Goal: Task Accomplishment & Management: Complete application form

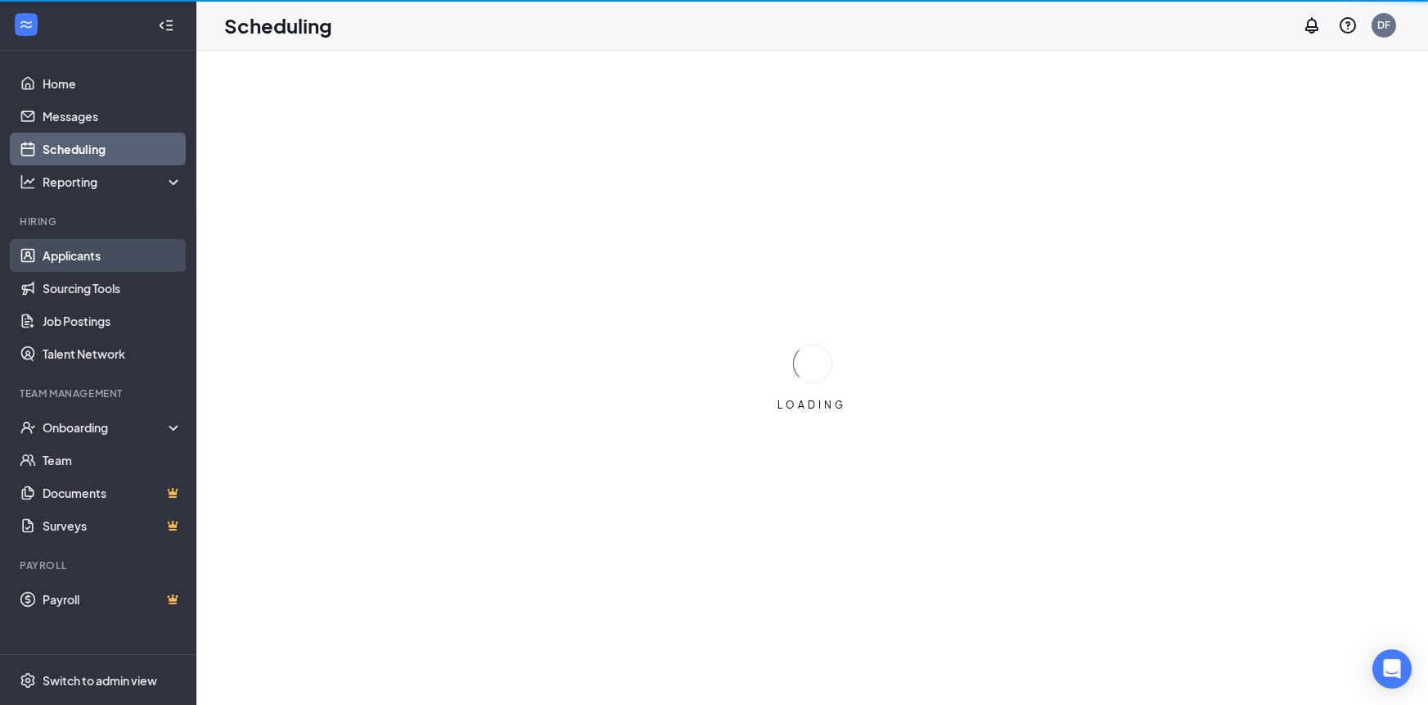
click at [111, 250] on link "Applicants" at bounding box center [113, 255] width 140 height 33
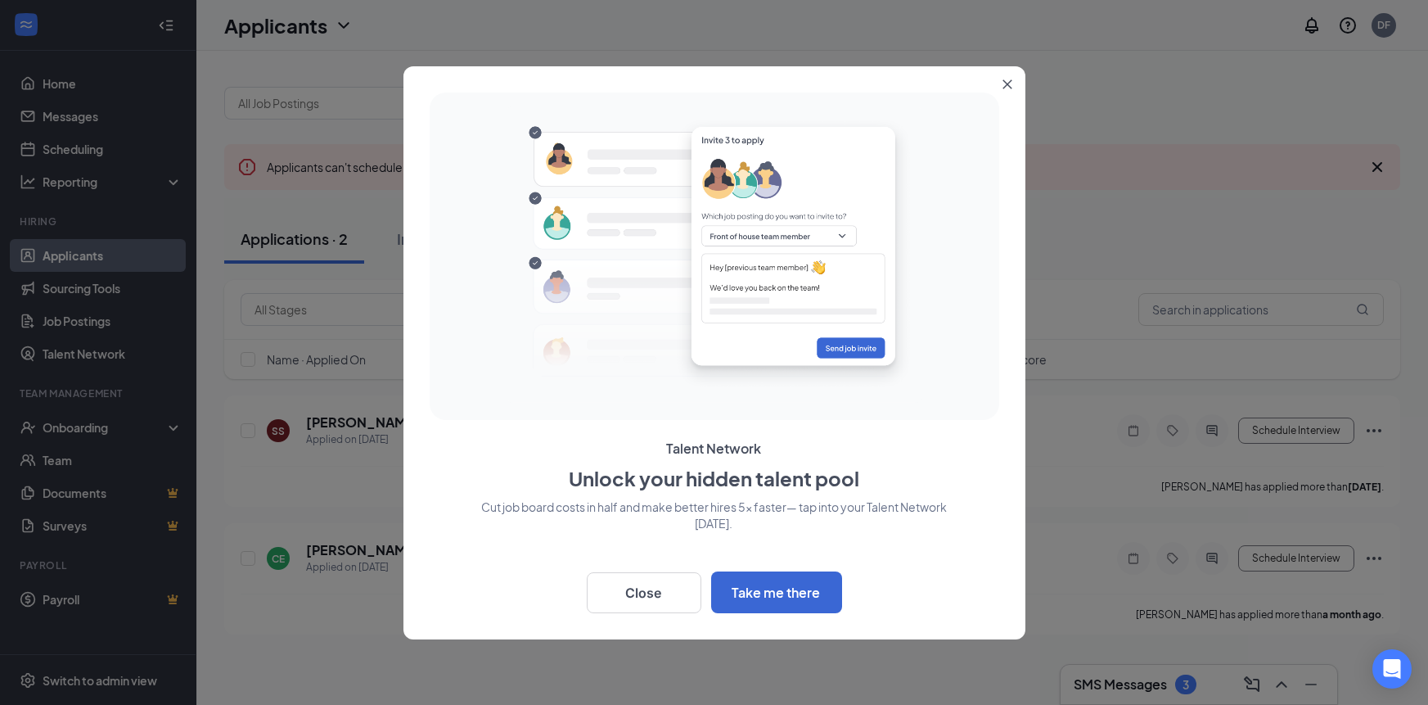
click at [1005, 84] on icon "Close" at bounding box center [1007, 83] width 9 height 9
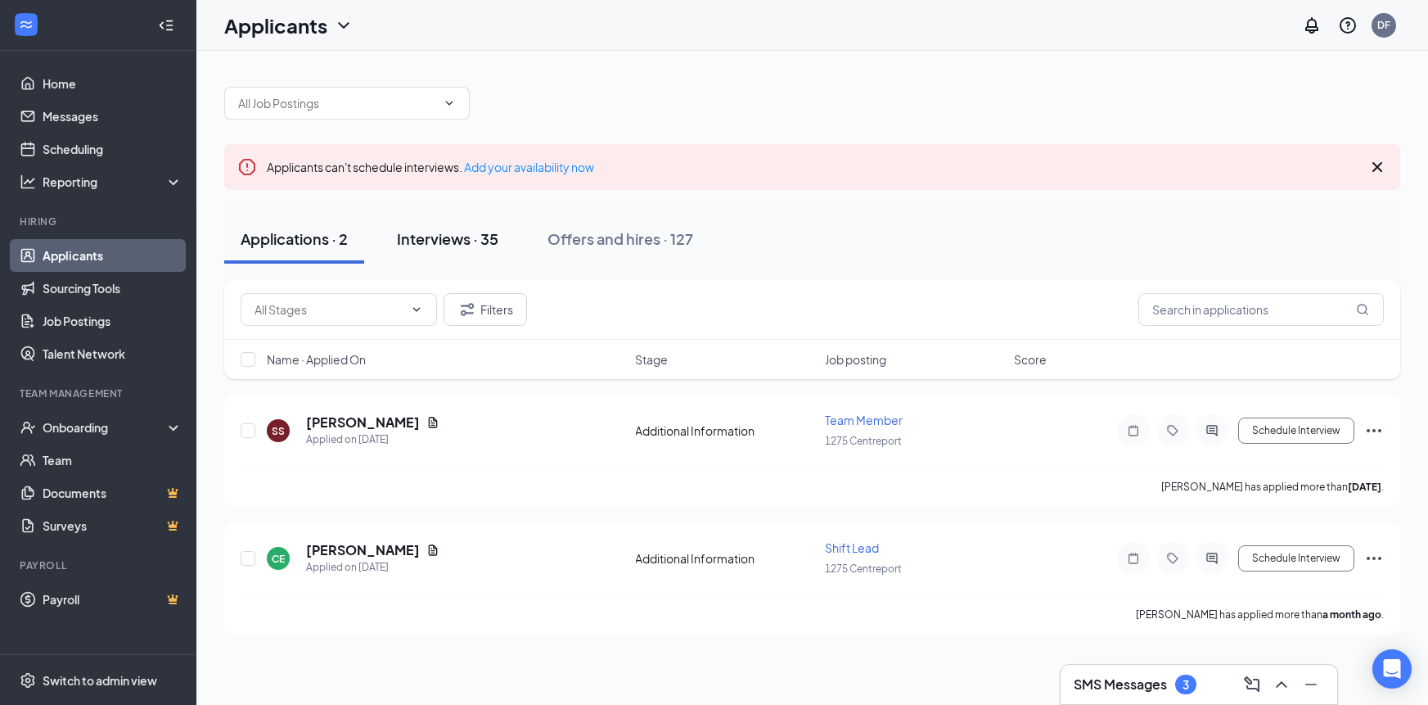
click at [475, 224] on button "Interviews · 35" at bounding box center [448, 238] width 134 height 49
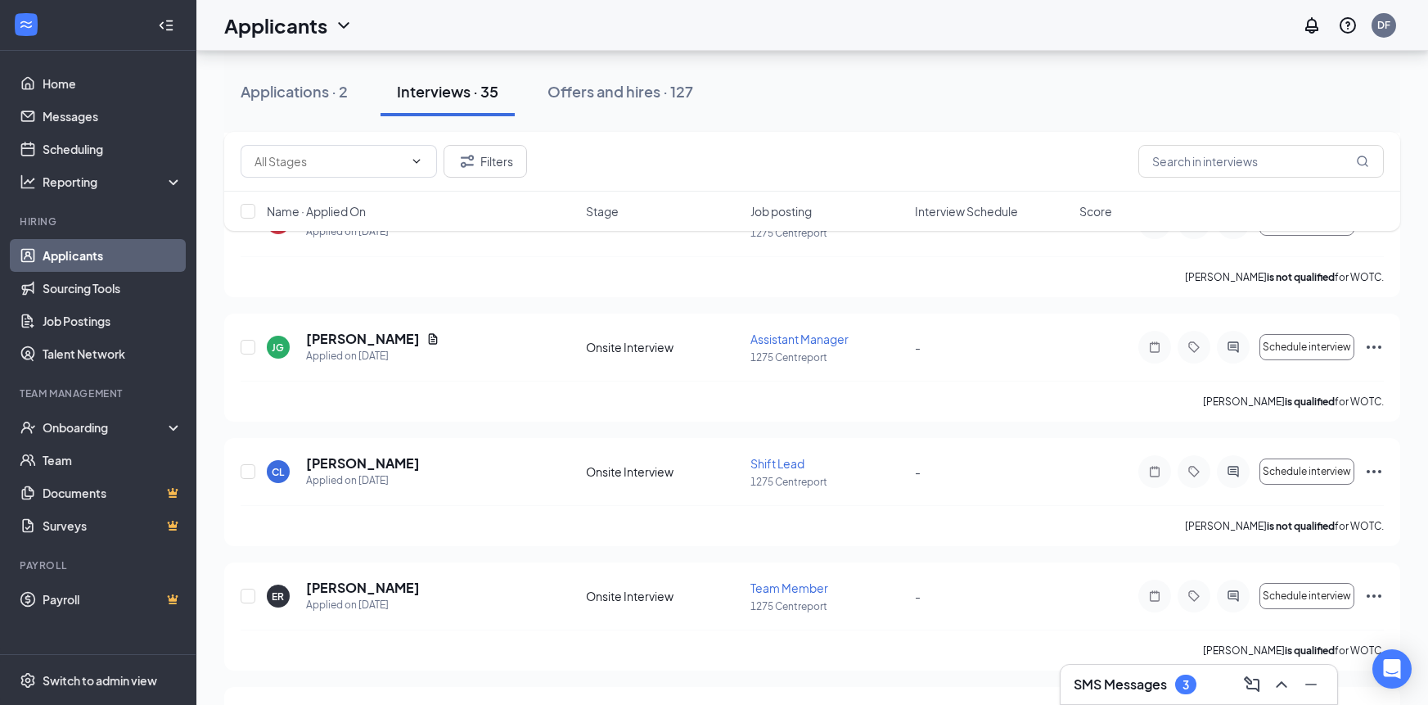
scroll to position [849, 0]
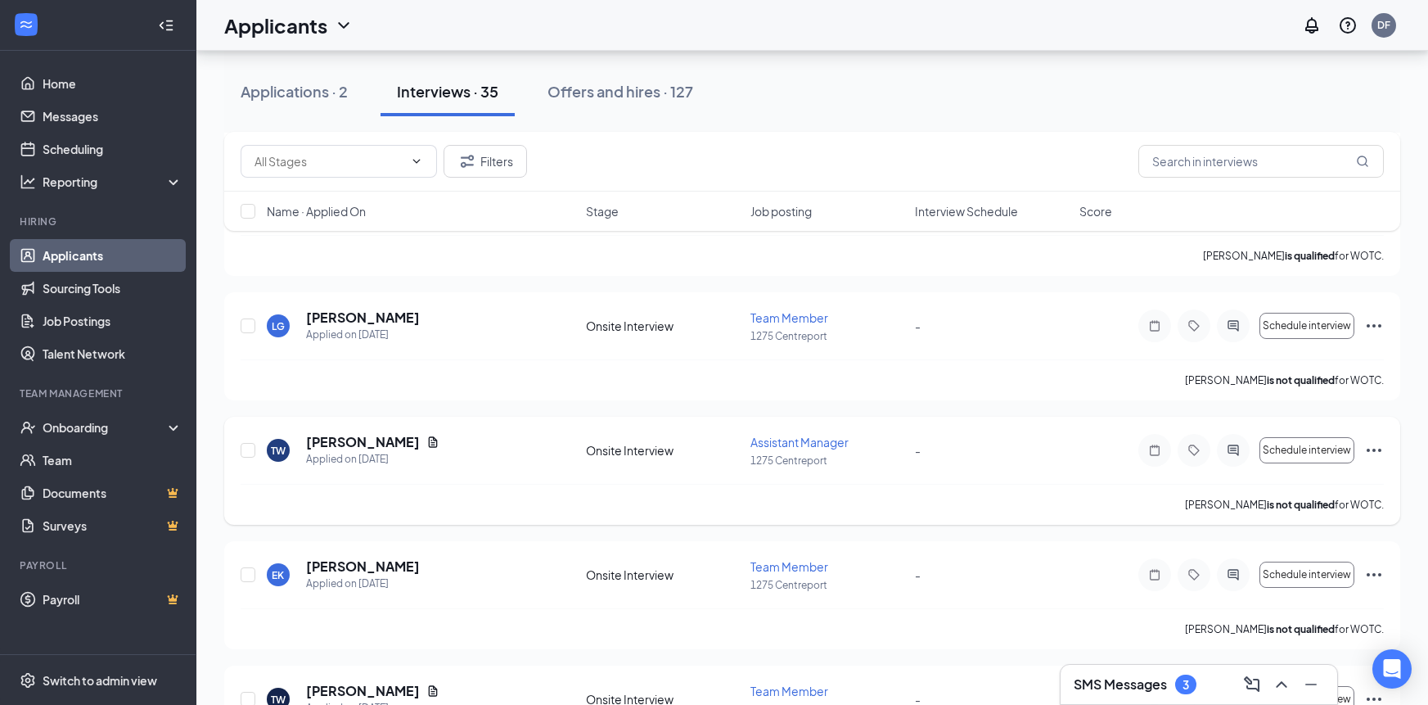
click at [1369, 449] on icon "Ellipses" at bounding box center [1374, 450] width 15 height 3
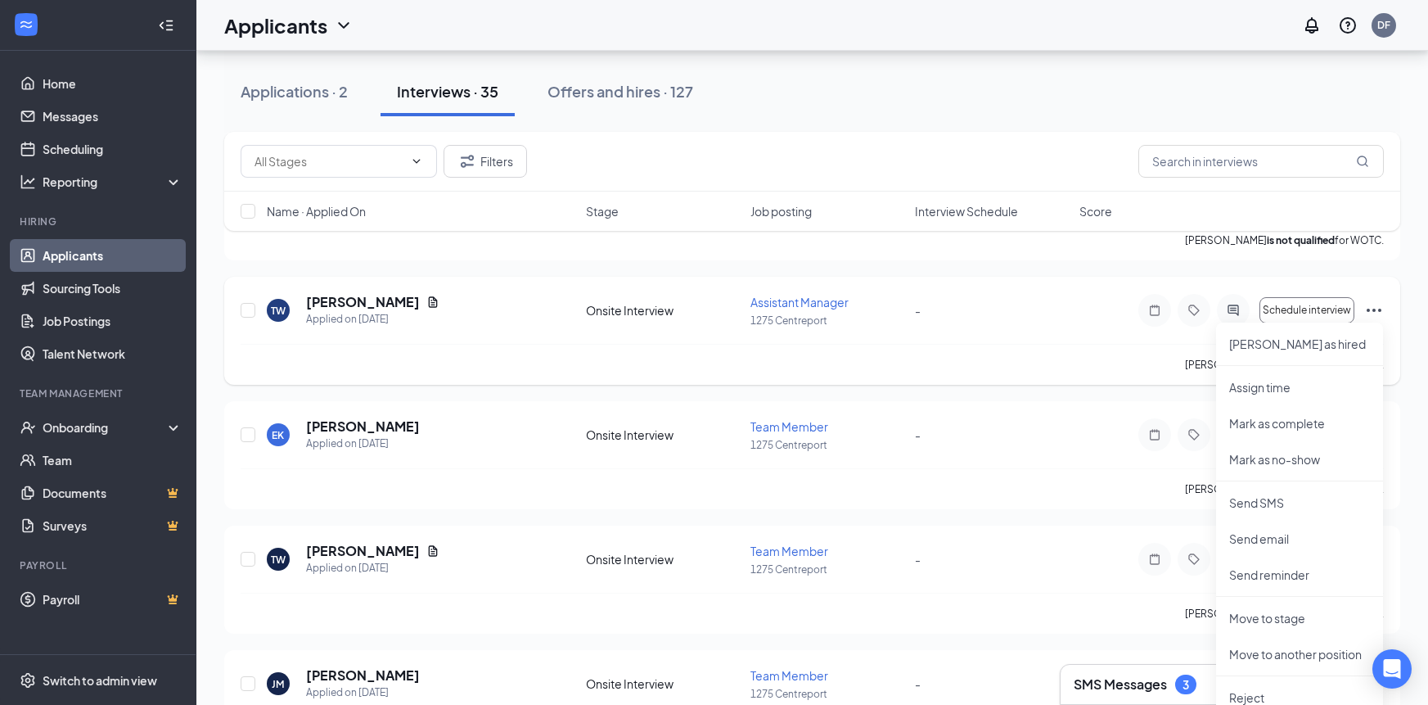
scroll to position [1005, 0]
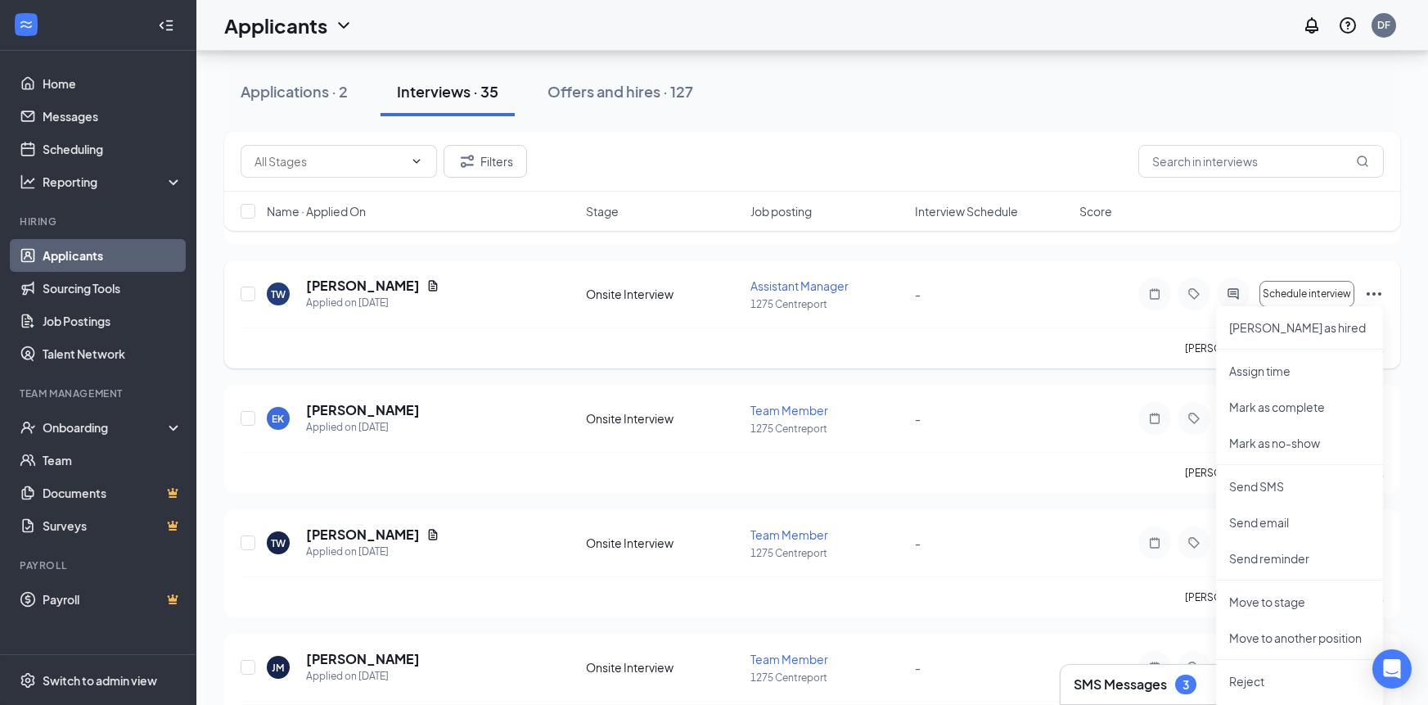
click at [802, 280] on span "Assistant Manager" at bounding box center [800, 285] width 98 height 15
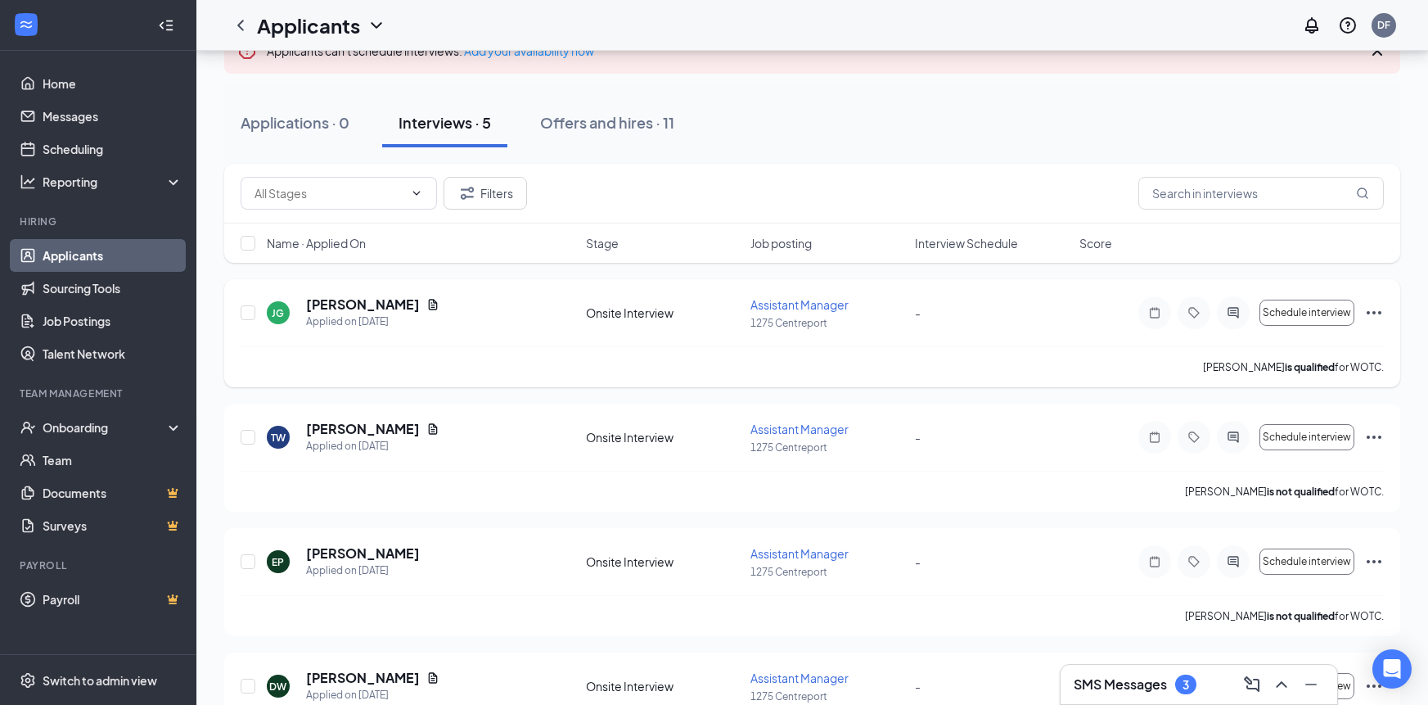
scroll to position [160, 0]
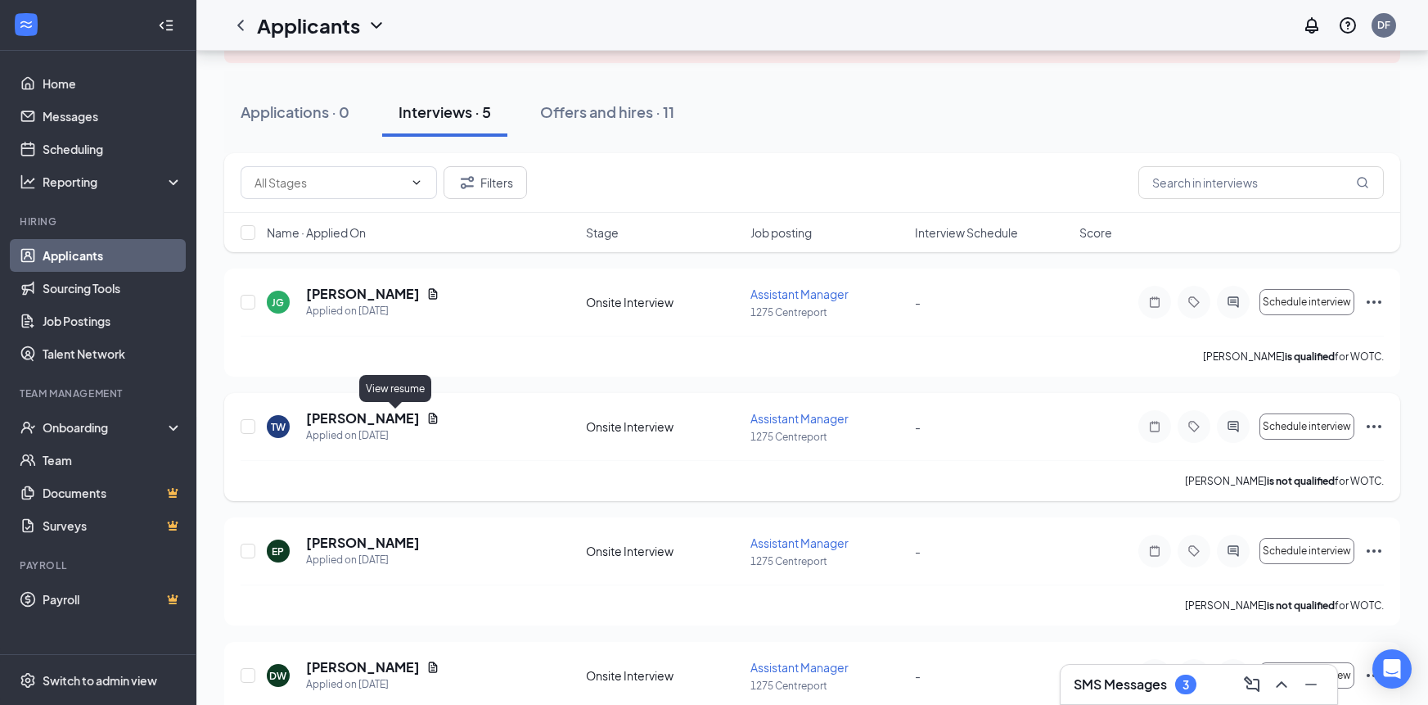
click at [426, 416] on icon "Document" at bounding box center [432, 418] width 13 height 13
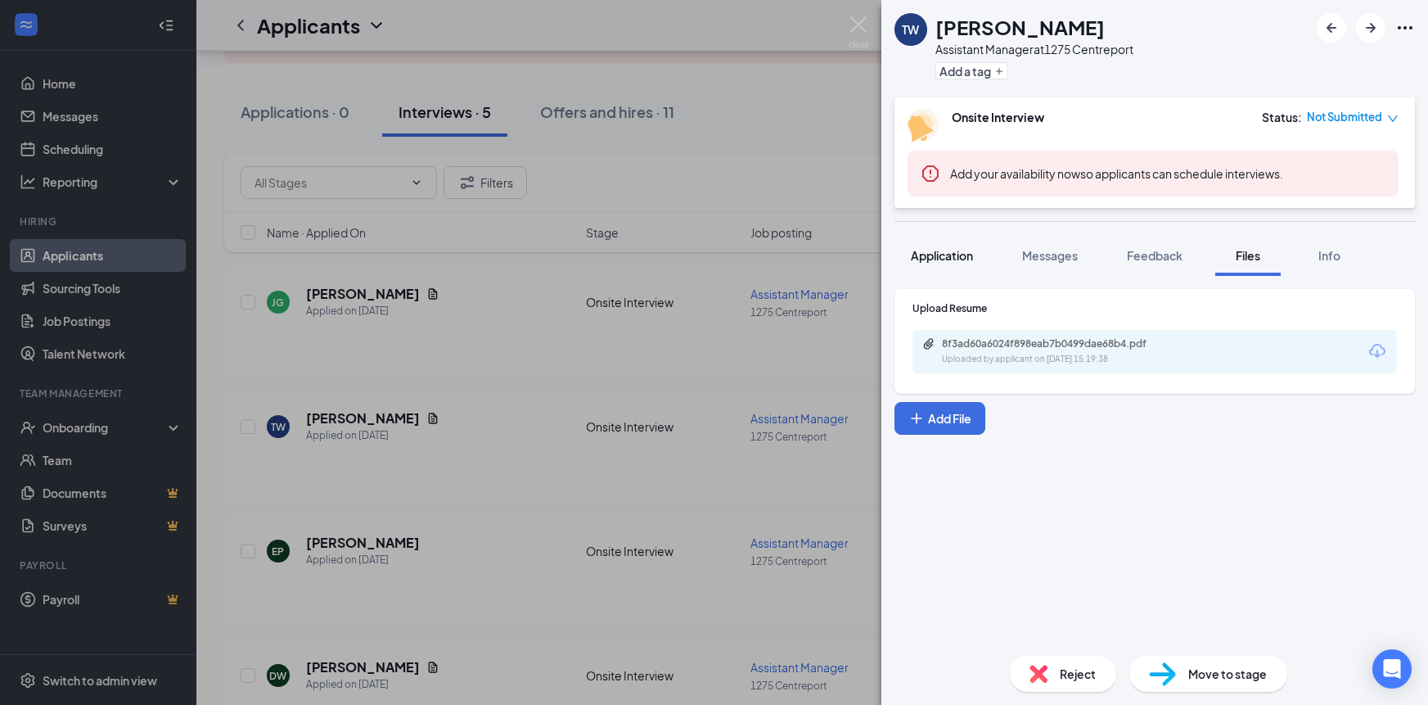
click at [956, 258] on span "Application" at bounding box center [942, 255] width 62 height 15
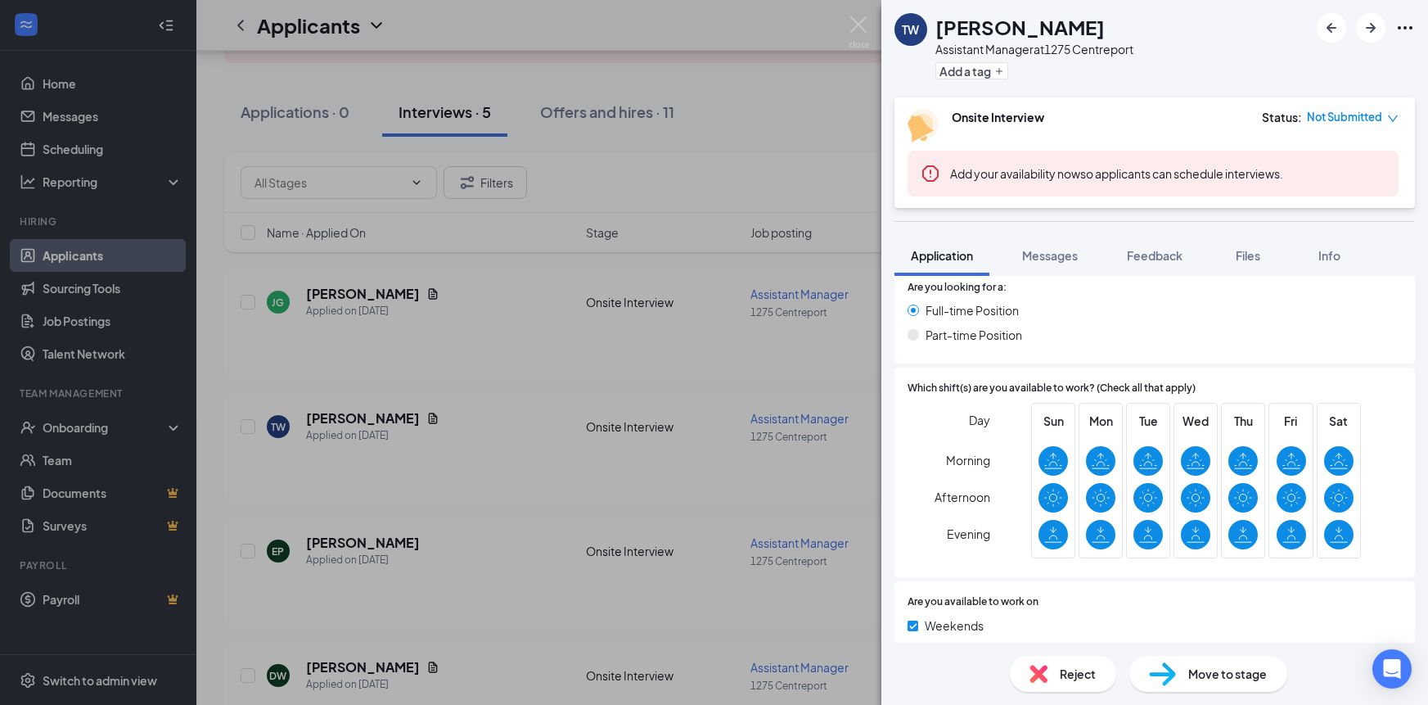
scroll to position [848, 0]
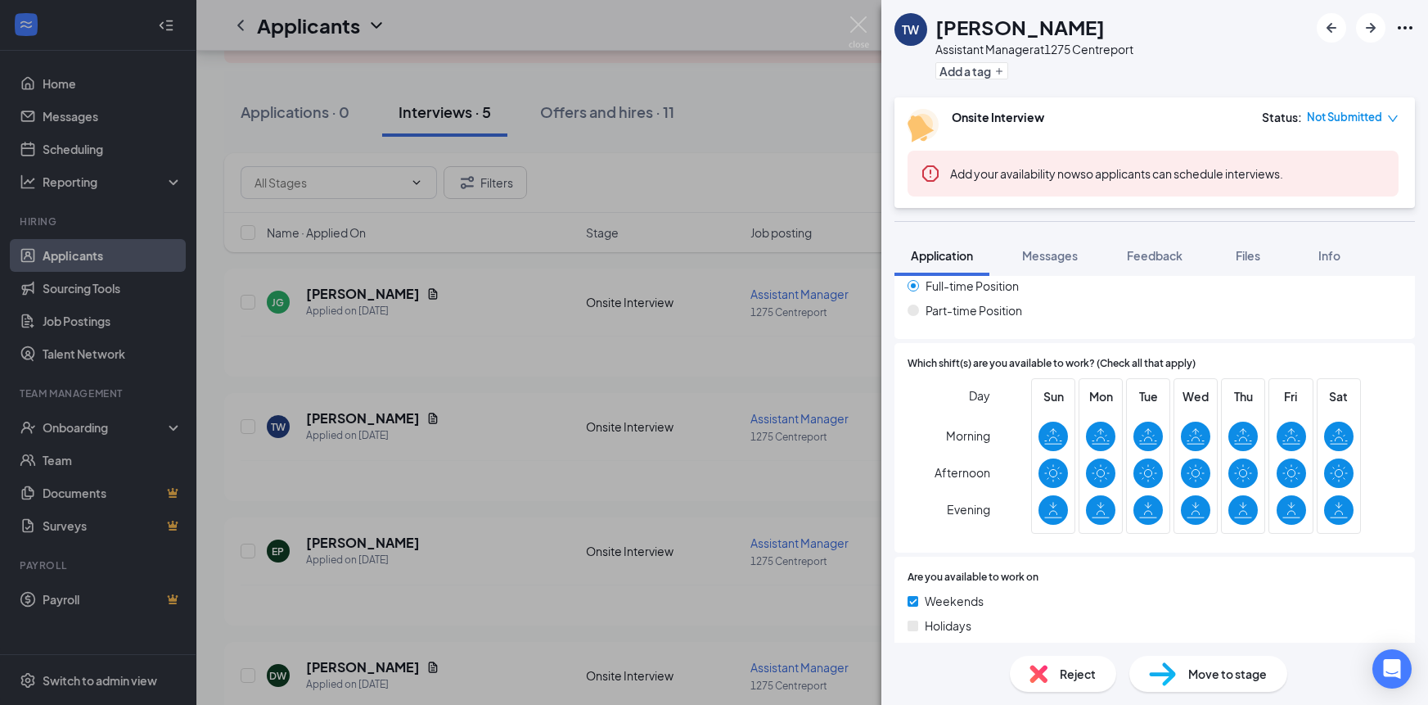
click at [1341, 255] on span "Info" at bounding box center [1330, 255] width 22 height 15
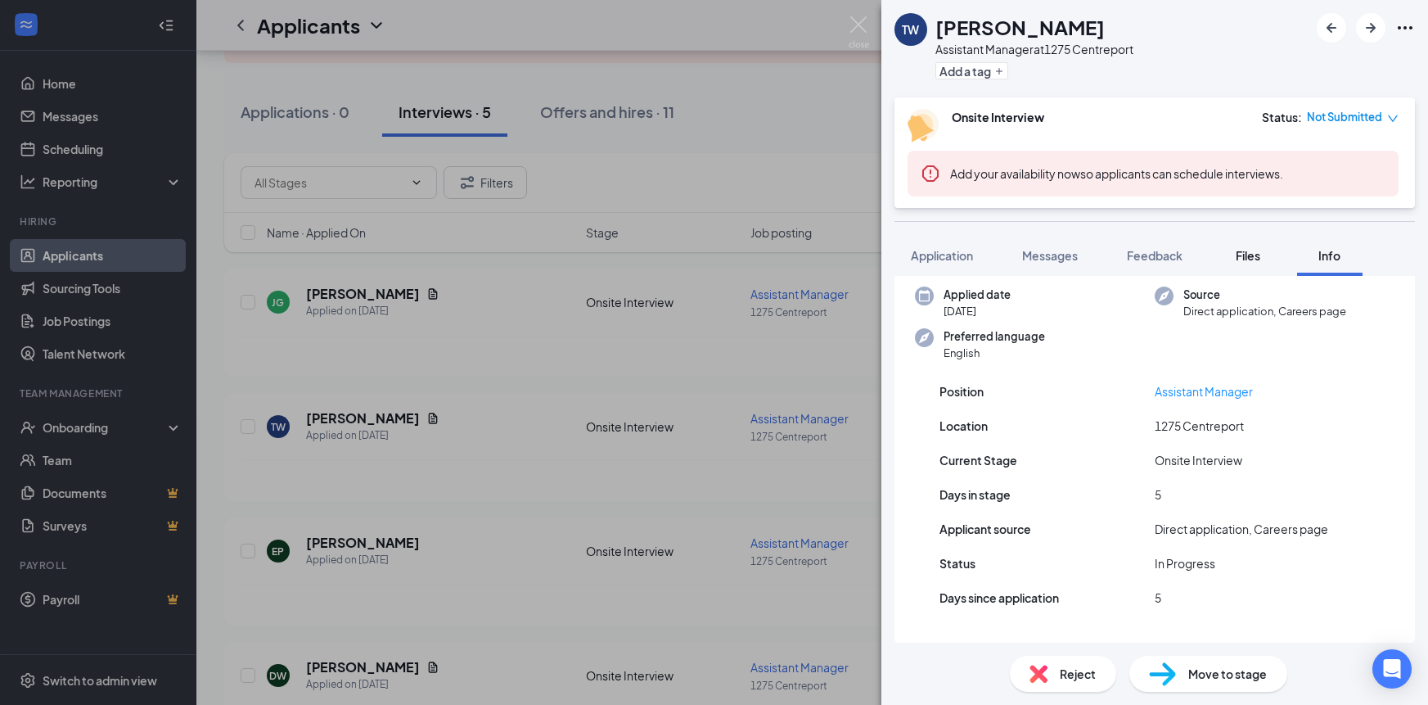
click at [1256, 258] on span "Files" at bounding box center [1248, 255] width 25 height 15
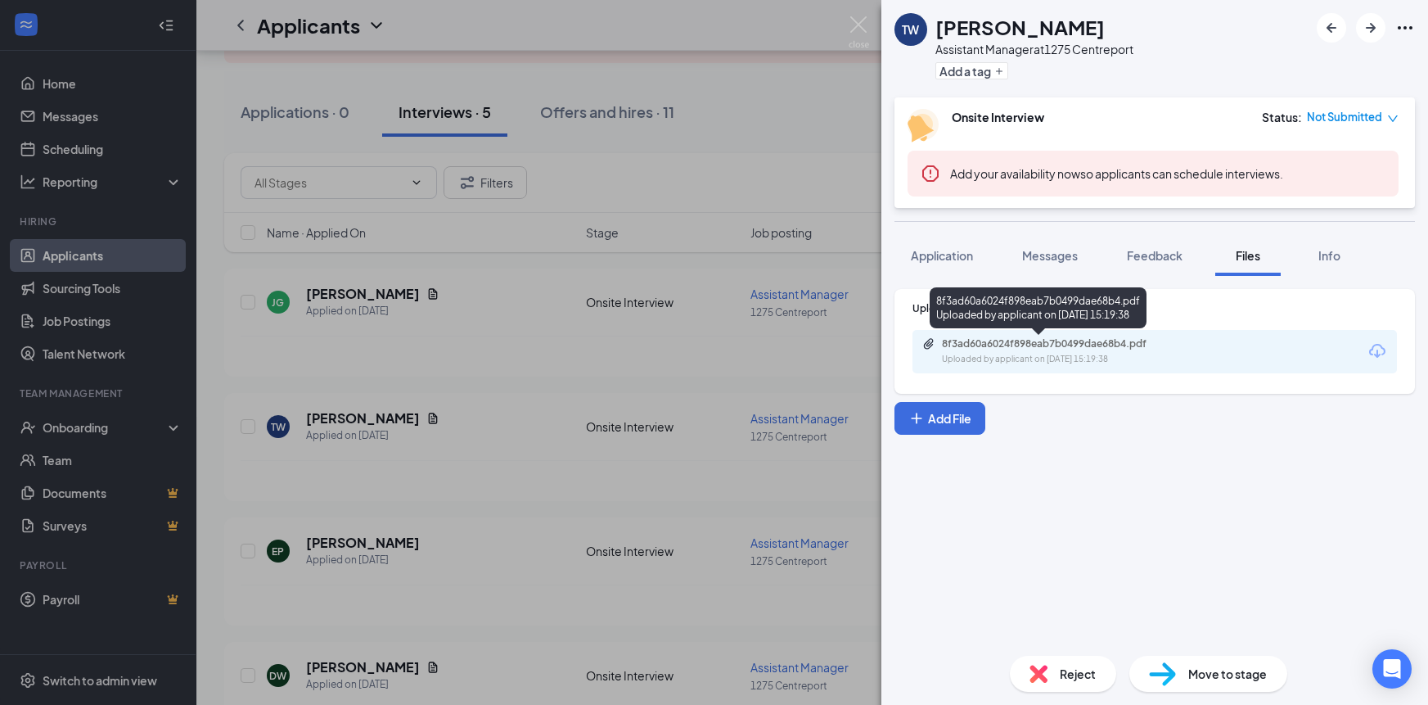
click at [1035, 359] on div "Uploaded by applicant on [DATE] 15:19:38" at bounding box center [1065, 359] width 246 height 13
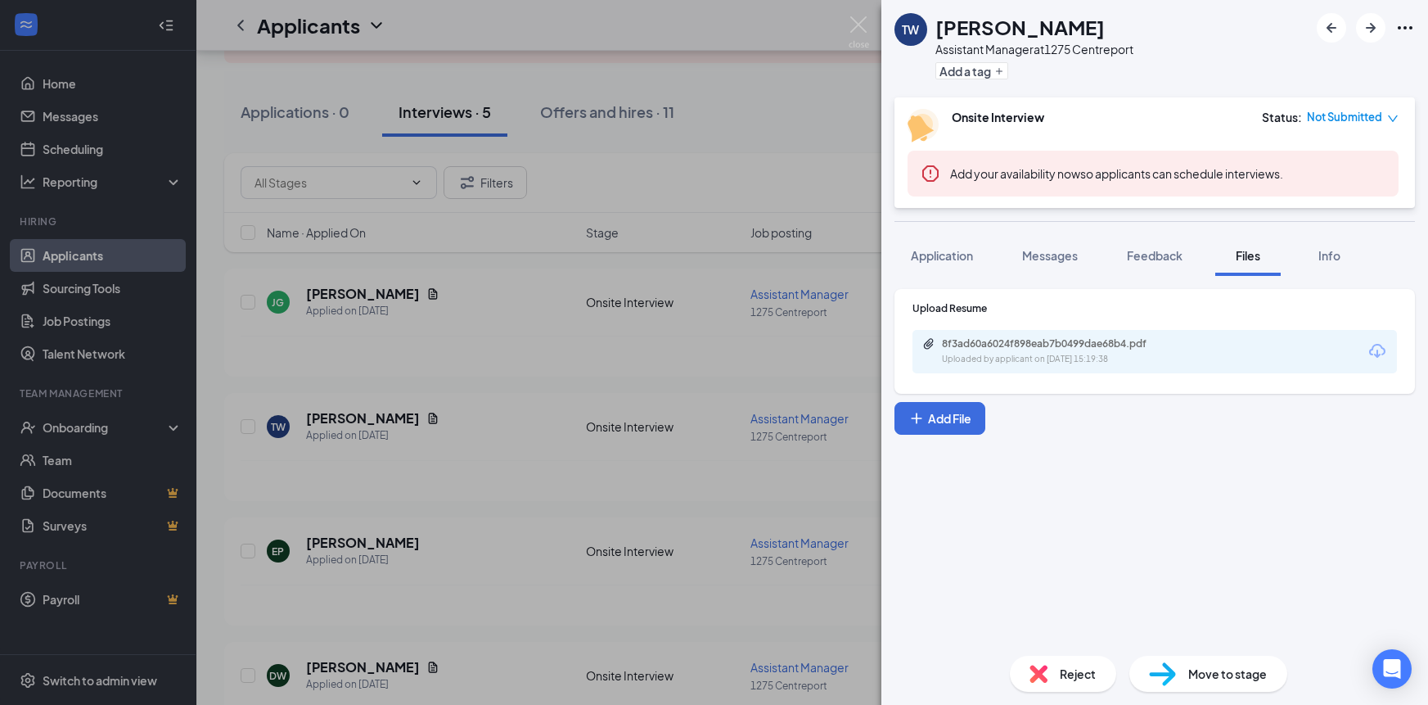
click at [1405, 21] on icon "Ellipses" at bounding box center [1406, 28] width 20 height 20
click at [1407, 25] on icon "Ellipses" at bounding box center [1406, 28] width 20 height 20
click at [1197, 675] on span "Move to stage" at bounding box center [1228, 674] width 79 height 18
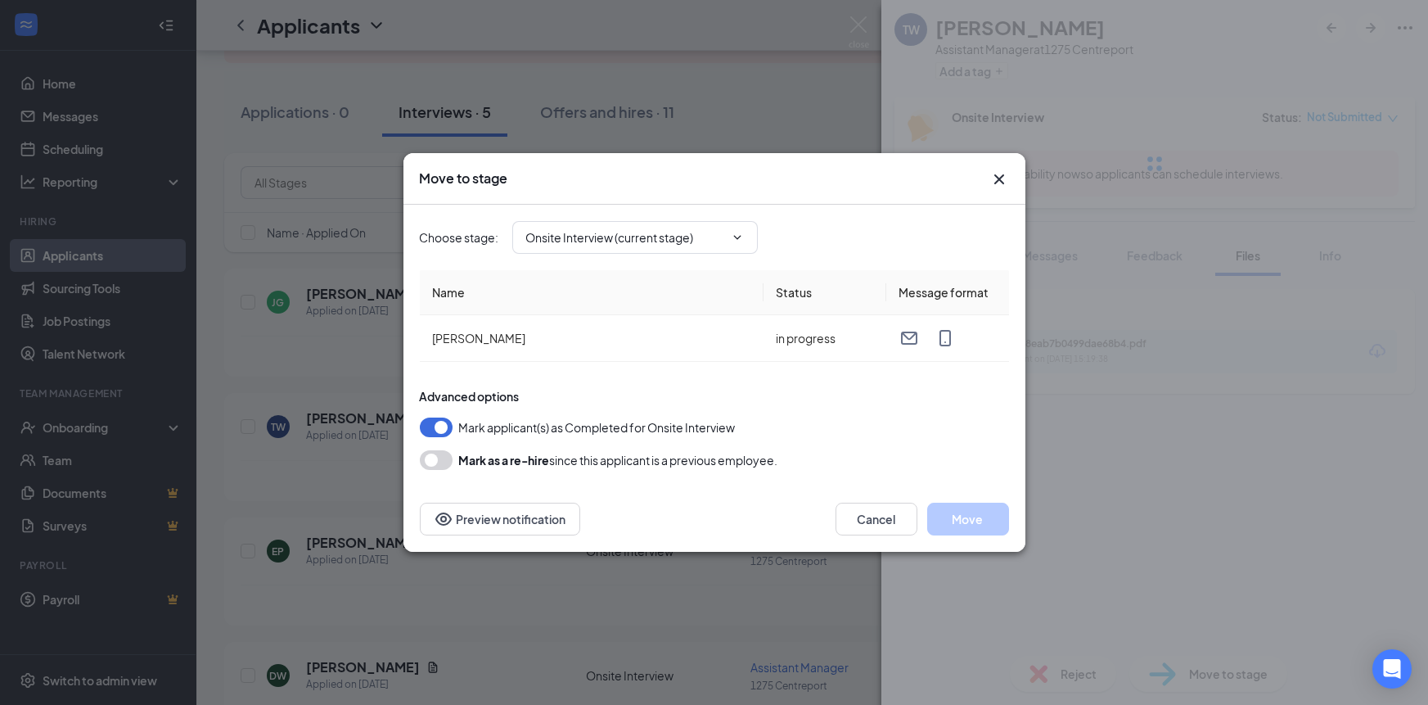
type input "Hiring Complete (final stage)"
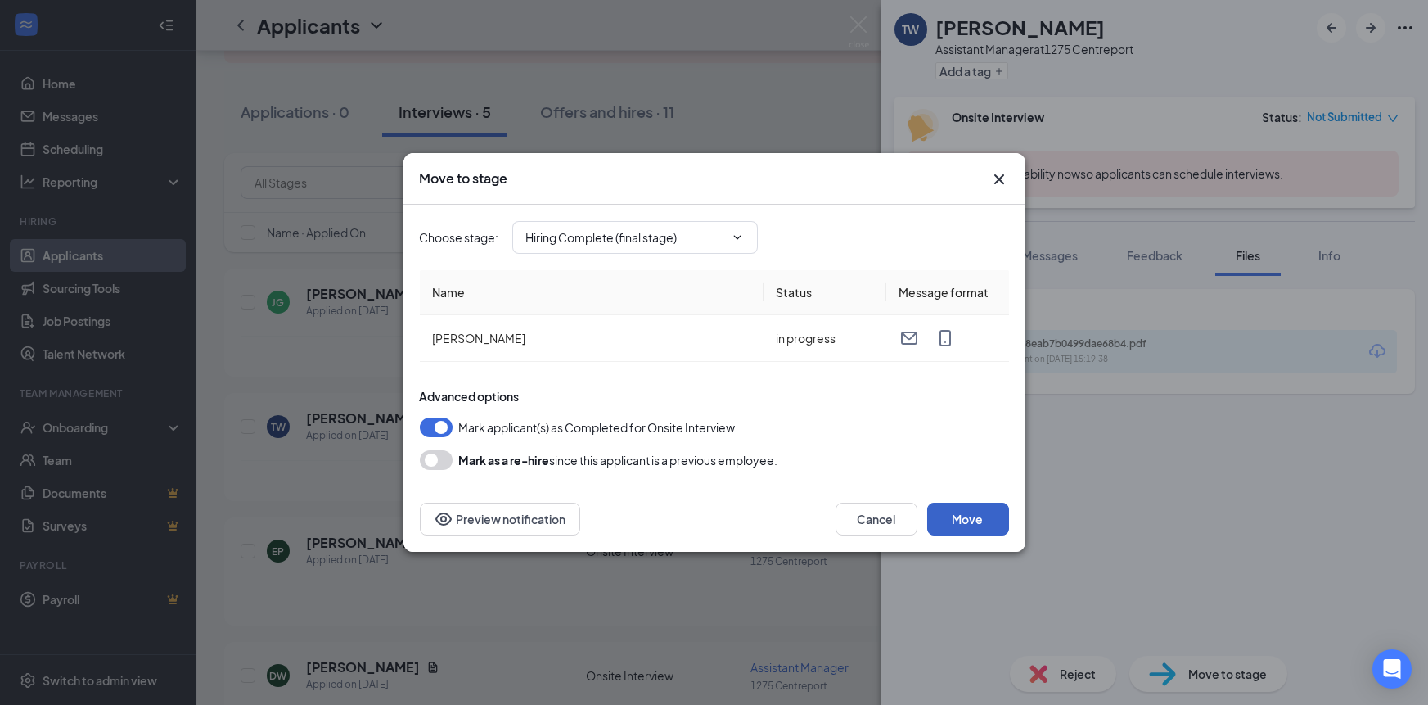
click at [958, 517] on button "Move" at bounding box center [968, 519] width 82 height 33
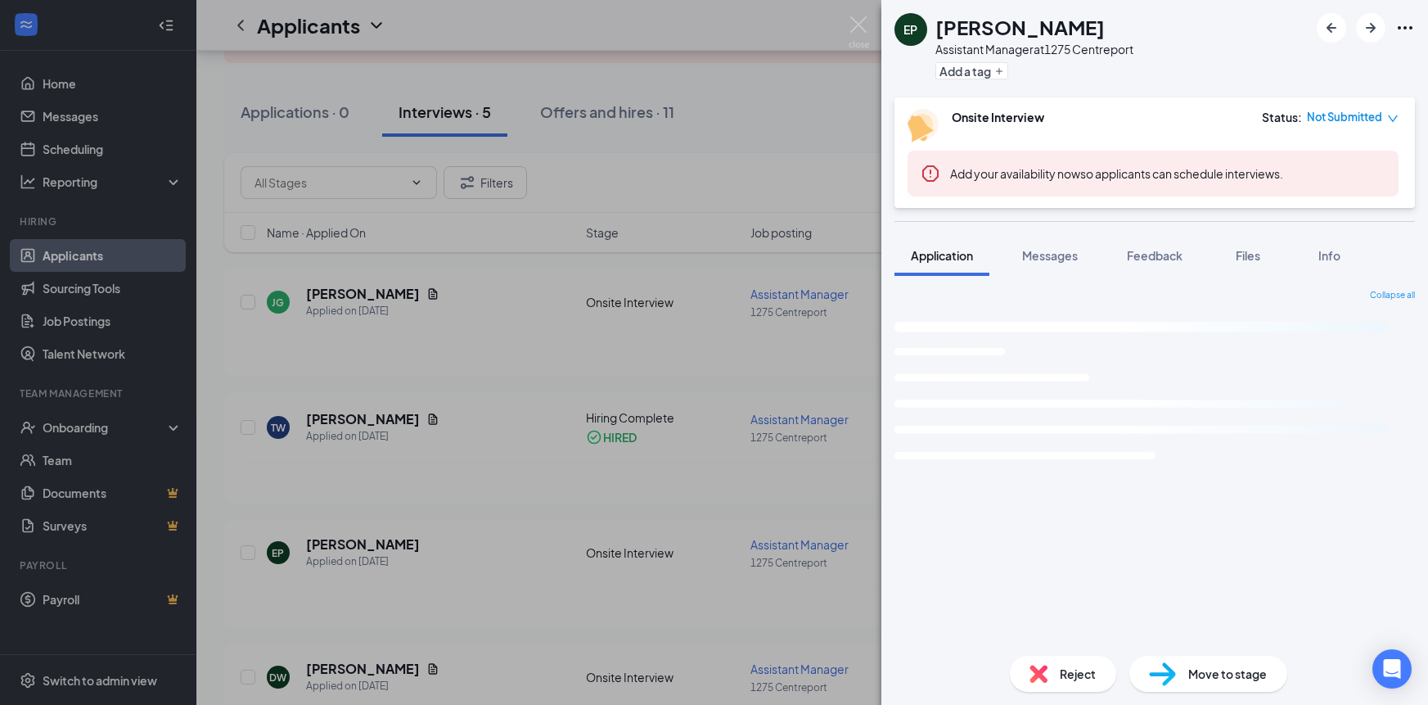
click at [588, 96] on div "EP [PERSON_NAME] Assistant Manager at 1275 Centreport Add a tag Onsite Intervie…" at bounding box center [714, 352] width 1428 height 705
click at [853, 16] on img at bounding box center [859, 32] width 20 height 32
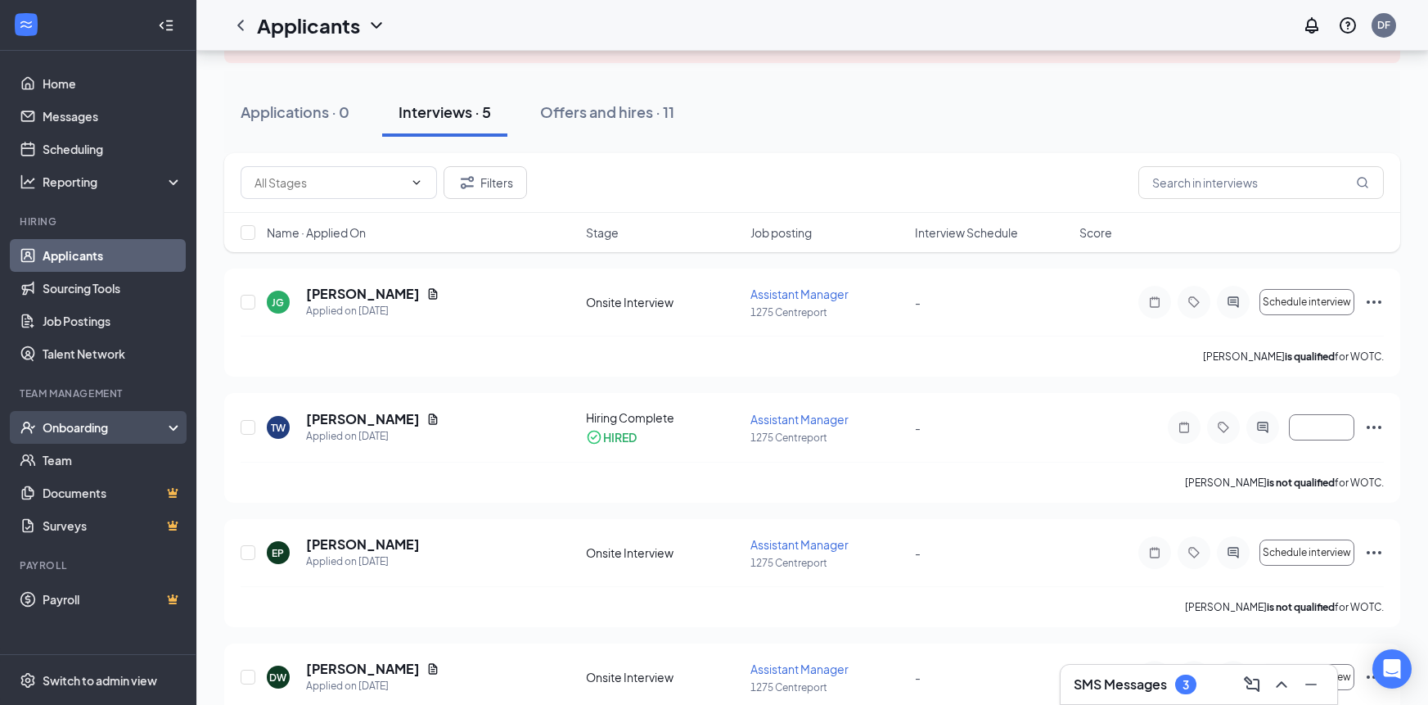
click at [172, 422] on div "Onboarding" at bounding box center [98, 427] width 196 height 33
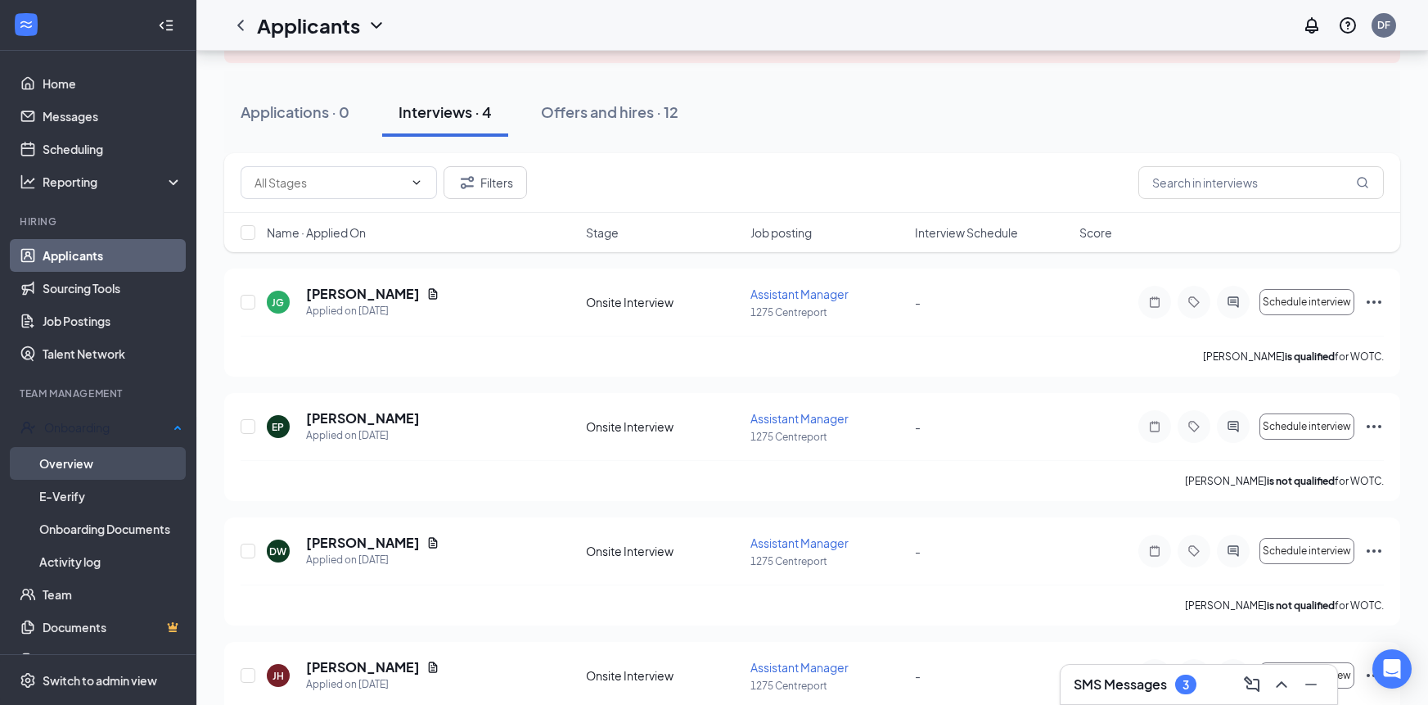
click at [136, 465] on link "Overview" at bounding box center [110, 463] width 143 height 33
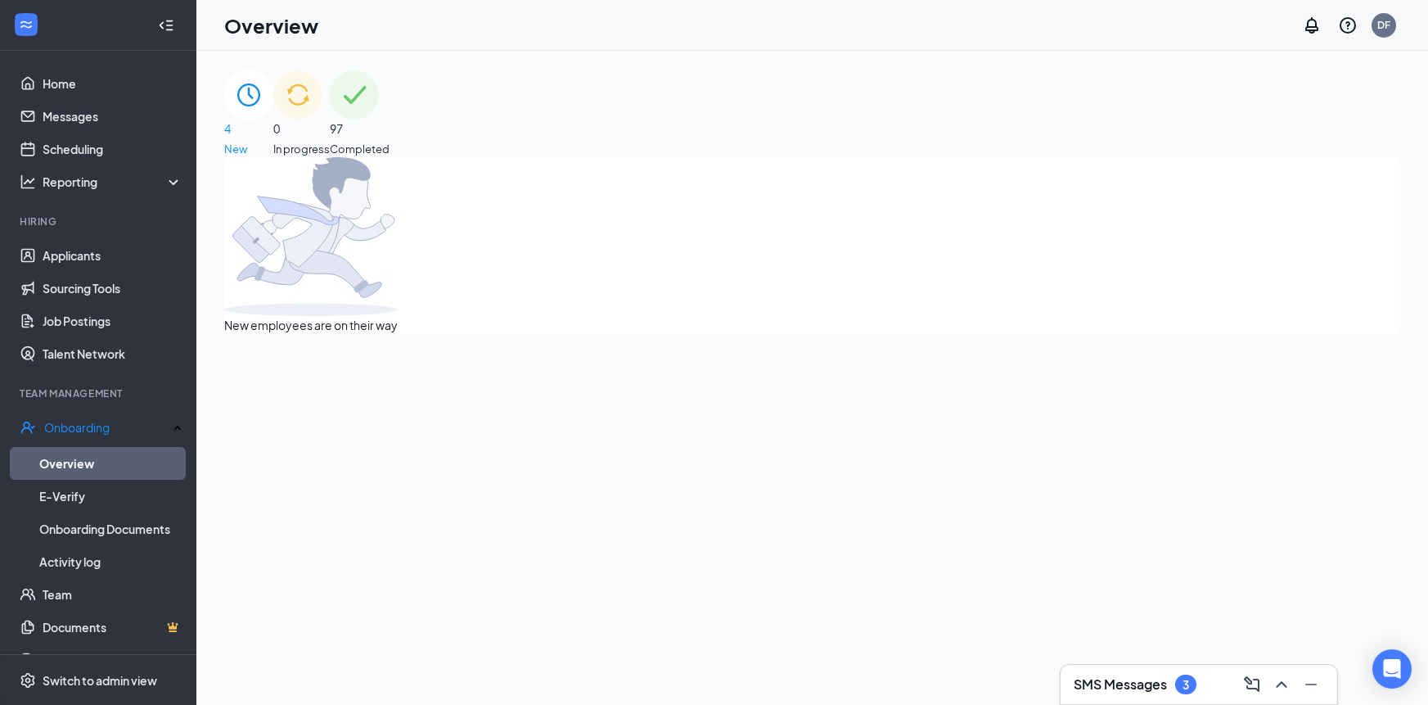
click at [330, 139] on div "0 In progress" at bounding box center [301, 113] width 56 height 87
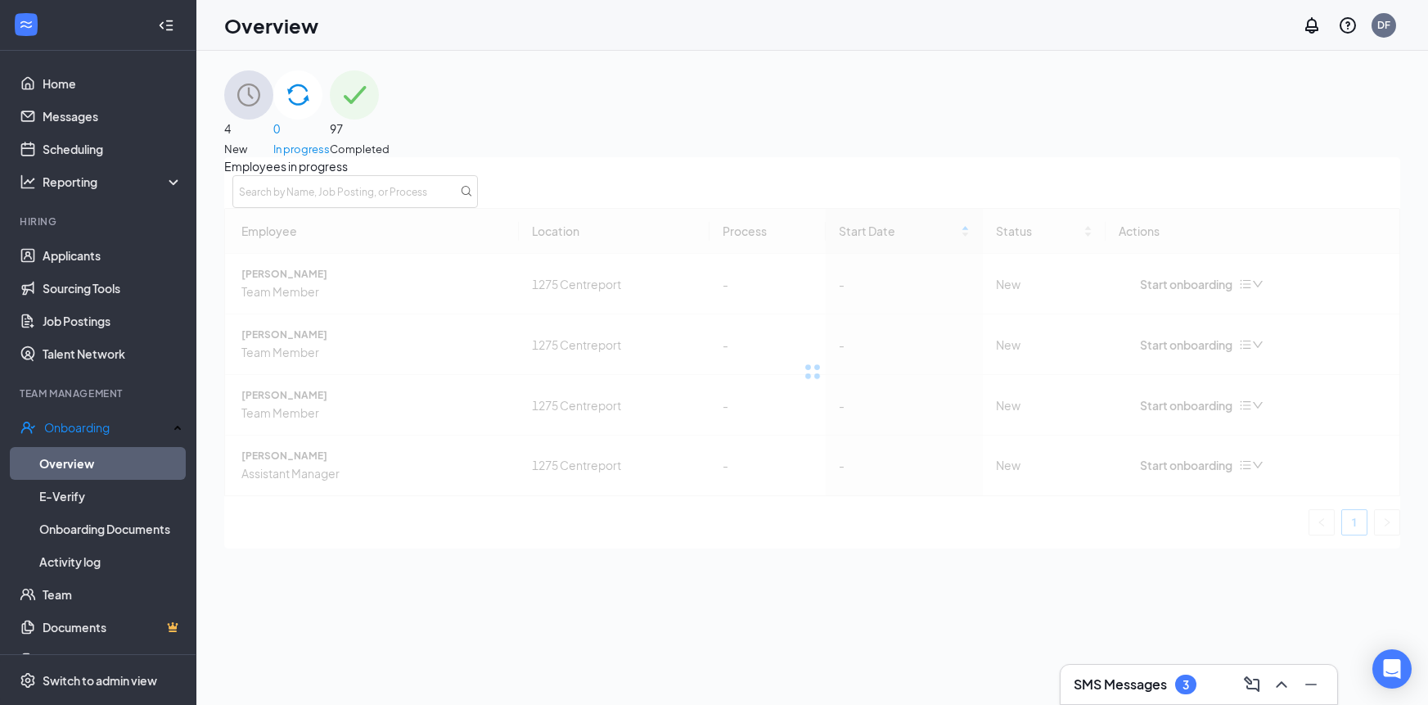
click at [273, 113] on div "4 New" at bounding box center [248, 113] width 49 height 87
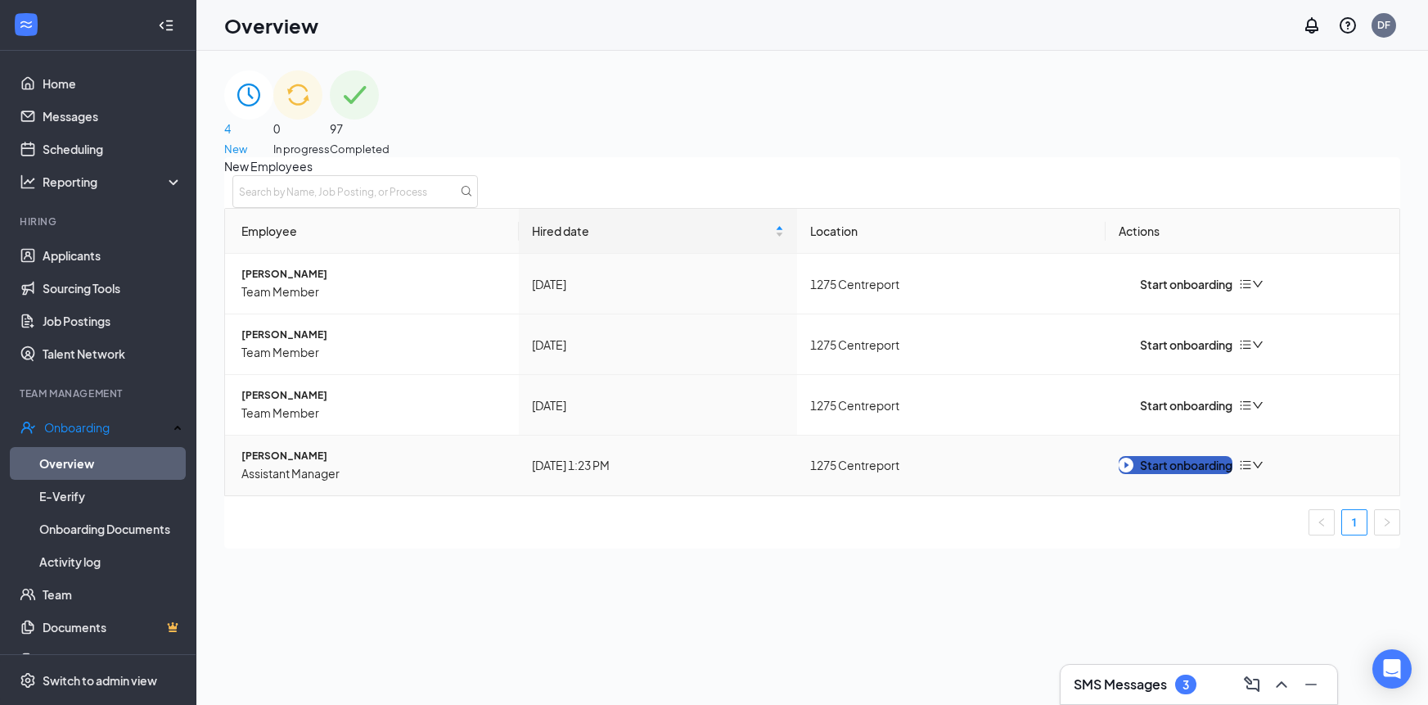
click at [1188, 474] on div "Start onboarding" at bounding box center [1176, 465] width 114 height 18
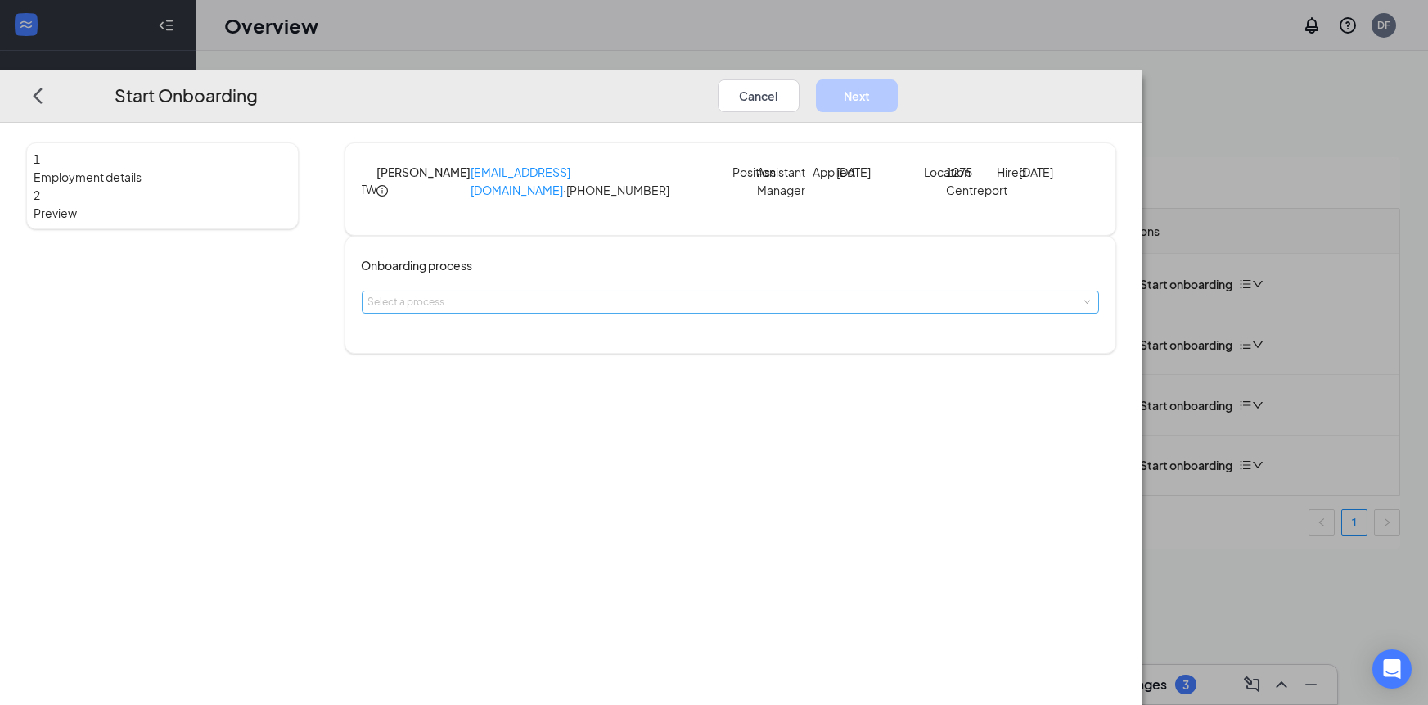
click at [642, 310] on div "Select a process" at bounding box center [726, 302] width 717 height 16
click at [609, 367] on span "Smoothie King DFW Onboarding" at bounding box center [566, 363] width 154 height 12
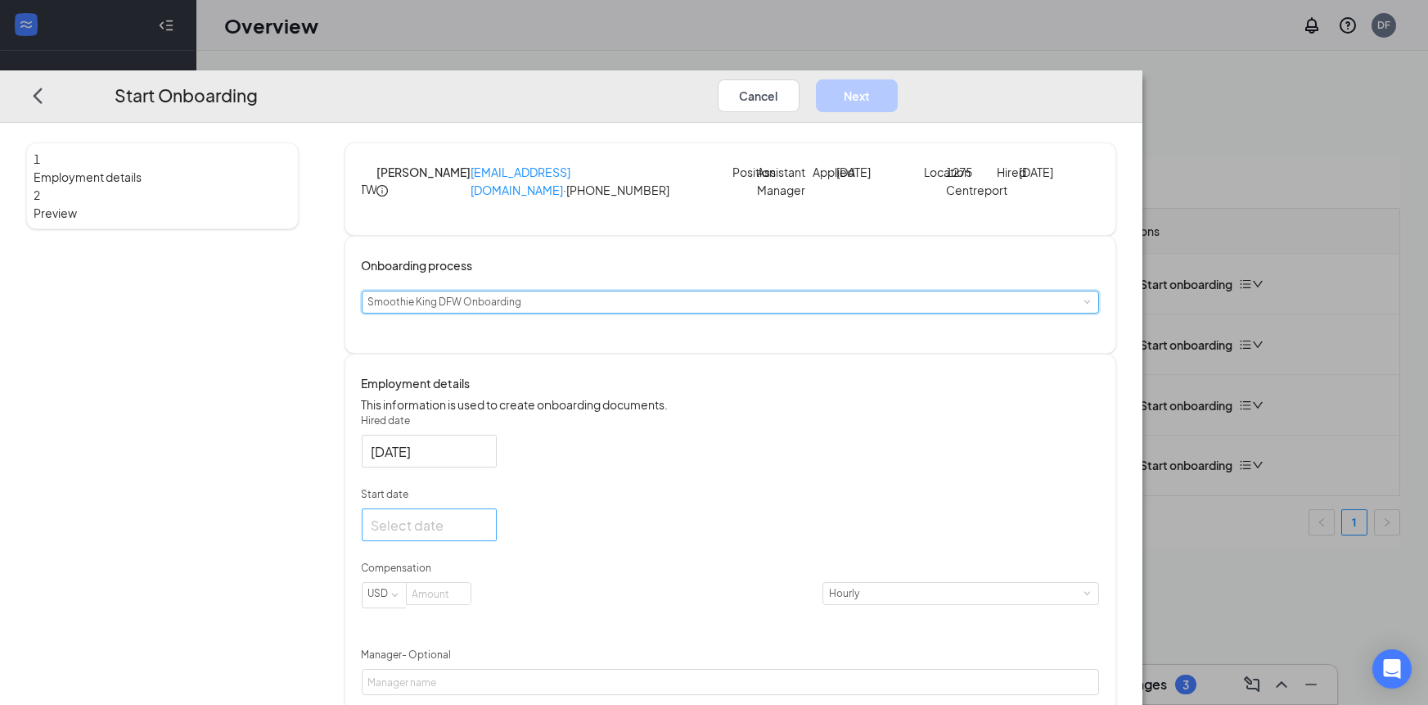
click at [487, 535] on div at bounding box center [429, 525] width 115 height 20
type input "[DATE]"
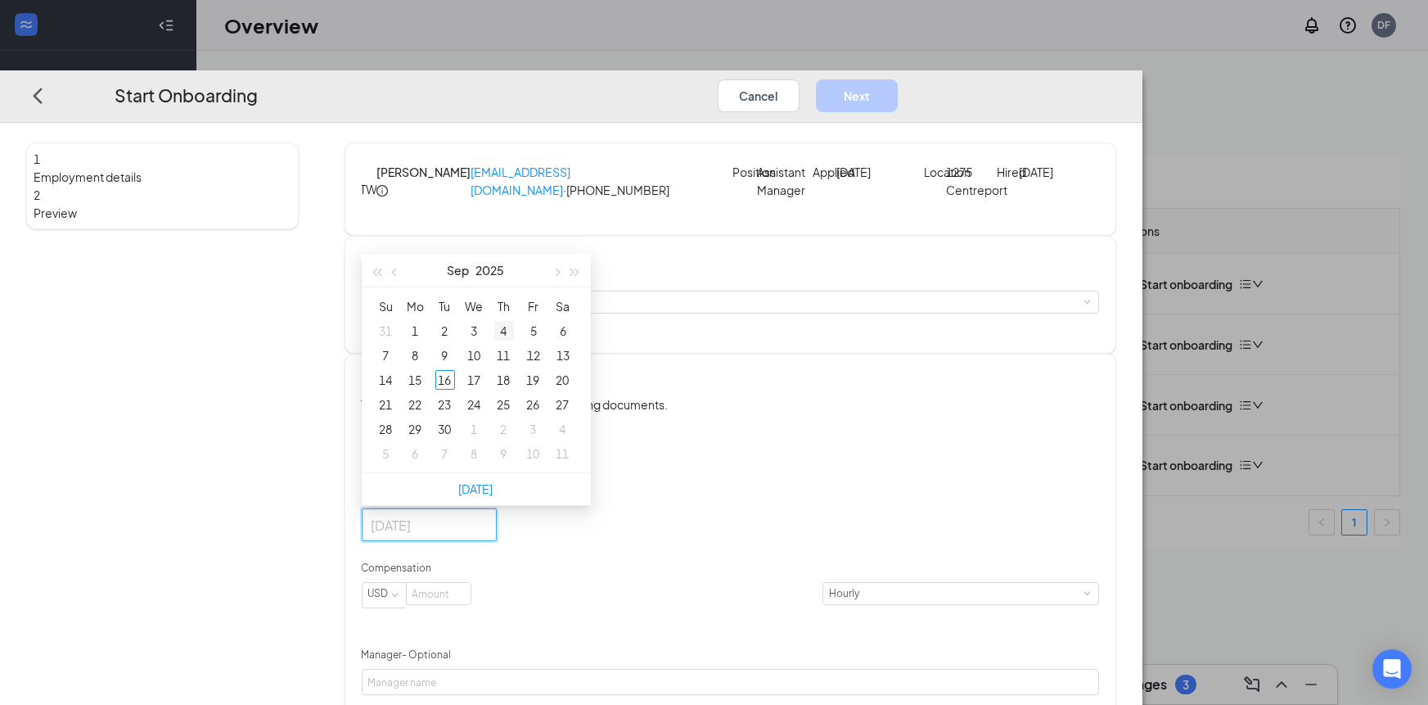
type input "[DATE]"
click at [426, 414] on div "22" at bounding box center [416, 405] width 20 height 20
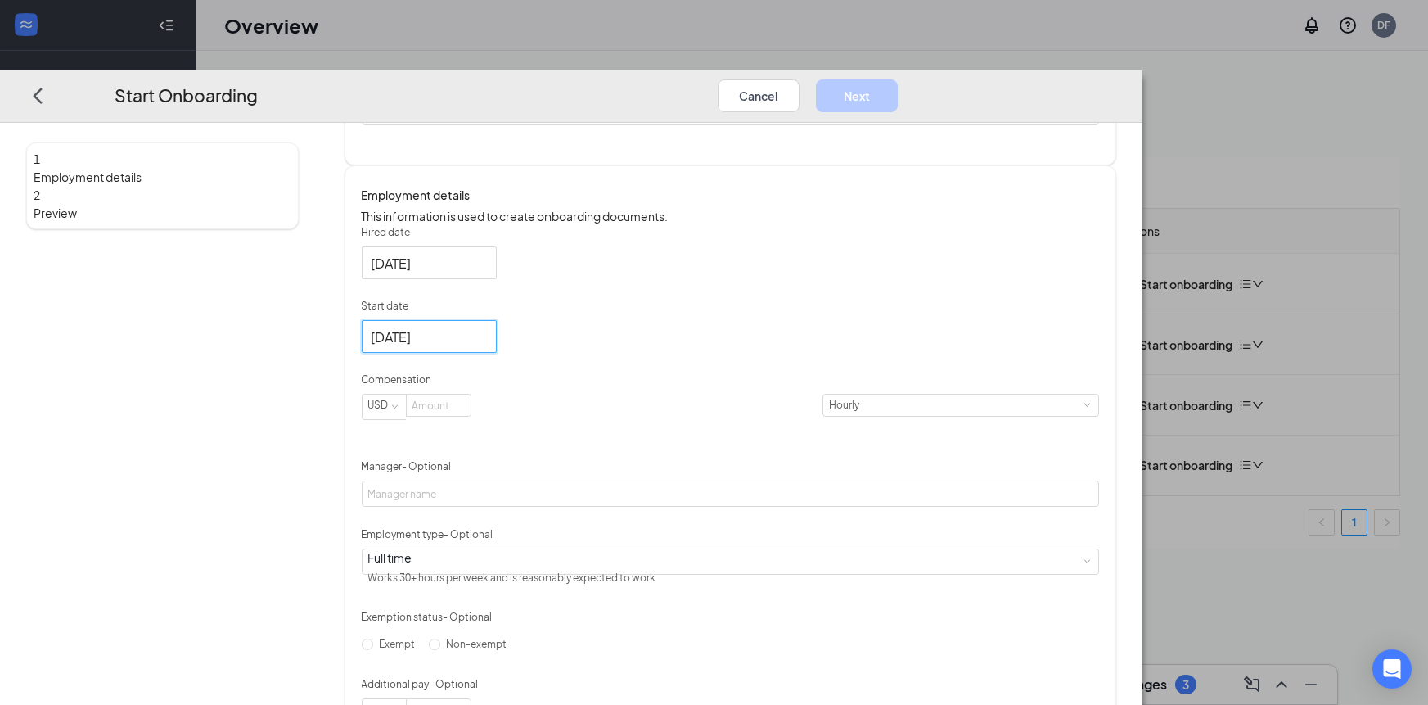
scroll to position [190, 0]
click at [471, 414] on input at bounding box center [439, 403] width 64 height 21
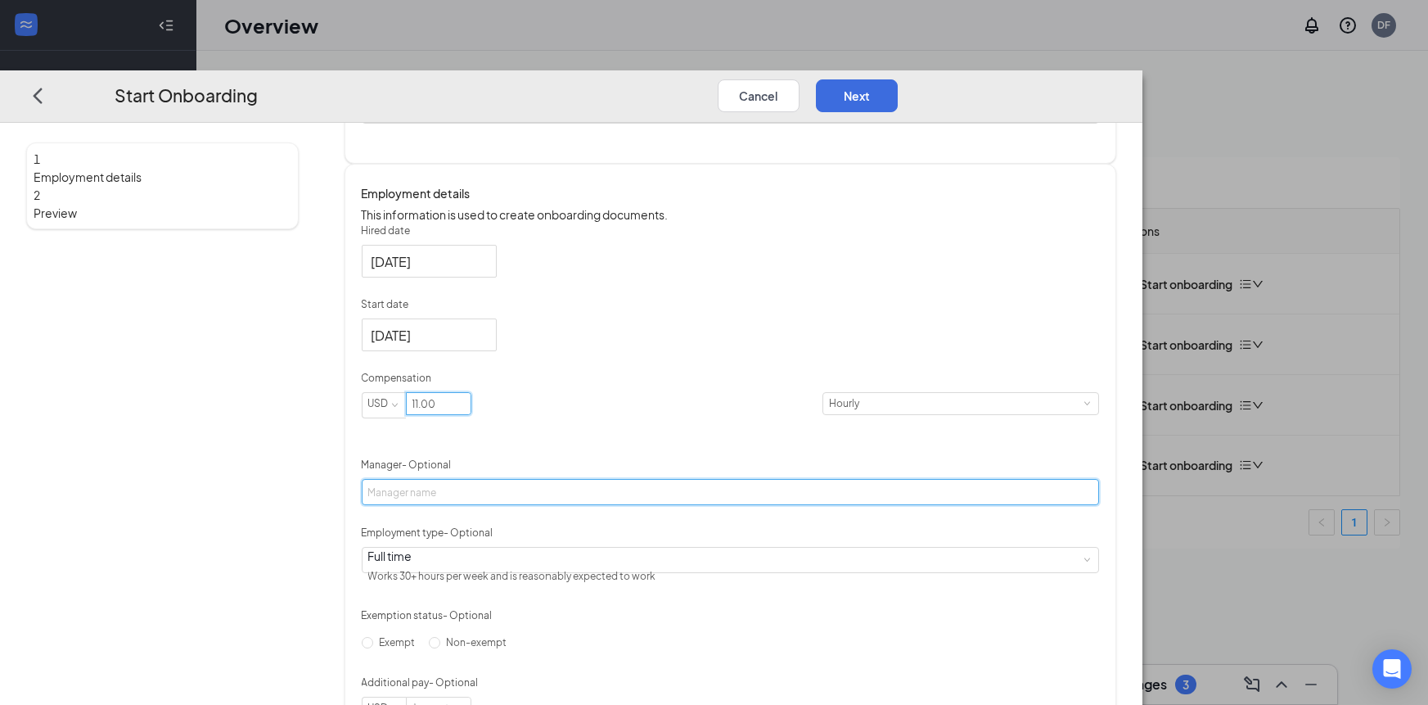
click at [624, 505] on input "Manager - Optional" at bounding box center [730, 492] width 737 height 26
type input "11"
type input "Derri"
type input "[PERSON_NAME]"
click at [299, 530] on div "1 Employment details 2 Preview" at bounding box center [162, 358] width 273 height 810
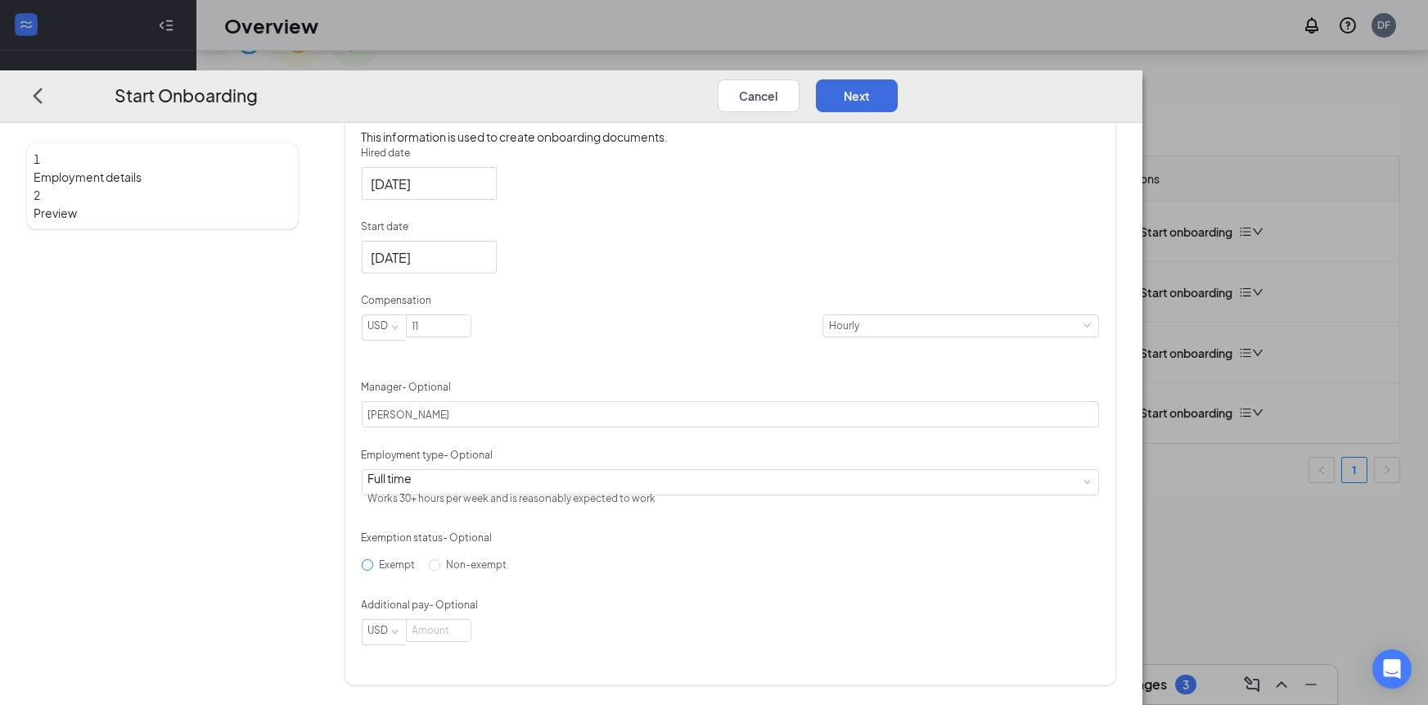
scroll to position [63, 0]
click at [471, 330] on input "11" at bounding box center [439, 325] width 64 height 21
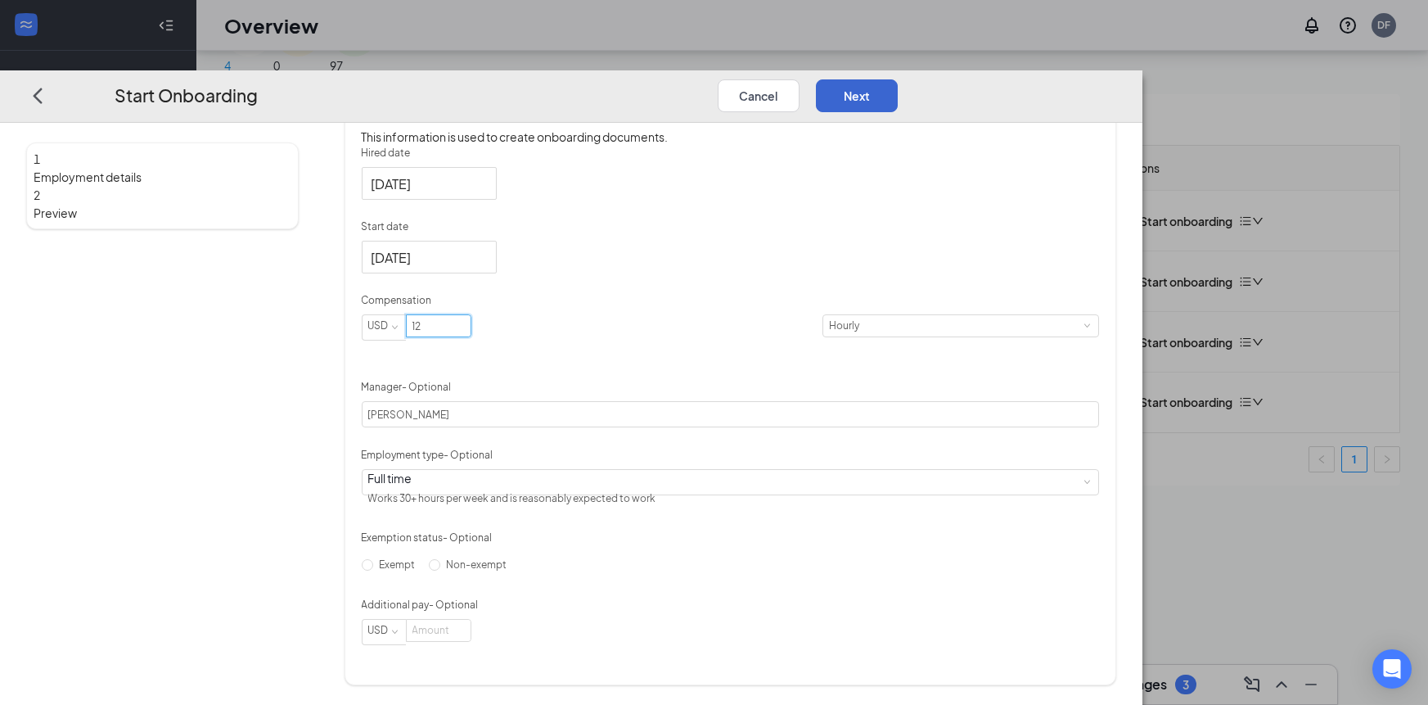
type input "12"
drag, startPoint x: 1287, startPoint y: 39, endPoint x: 1292, endPoint y: 293, distance: 253.8
click at [898, 79] on button "Next" at bounding box center [857, 95] width 82 height 33
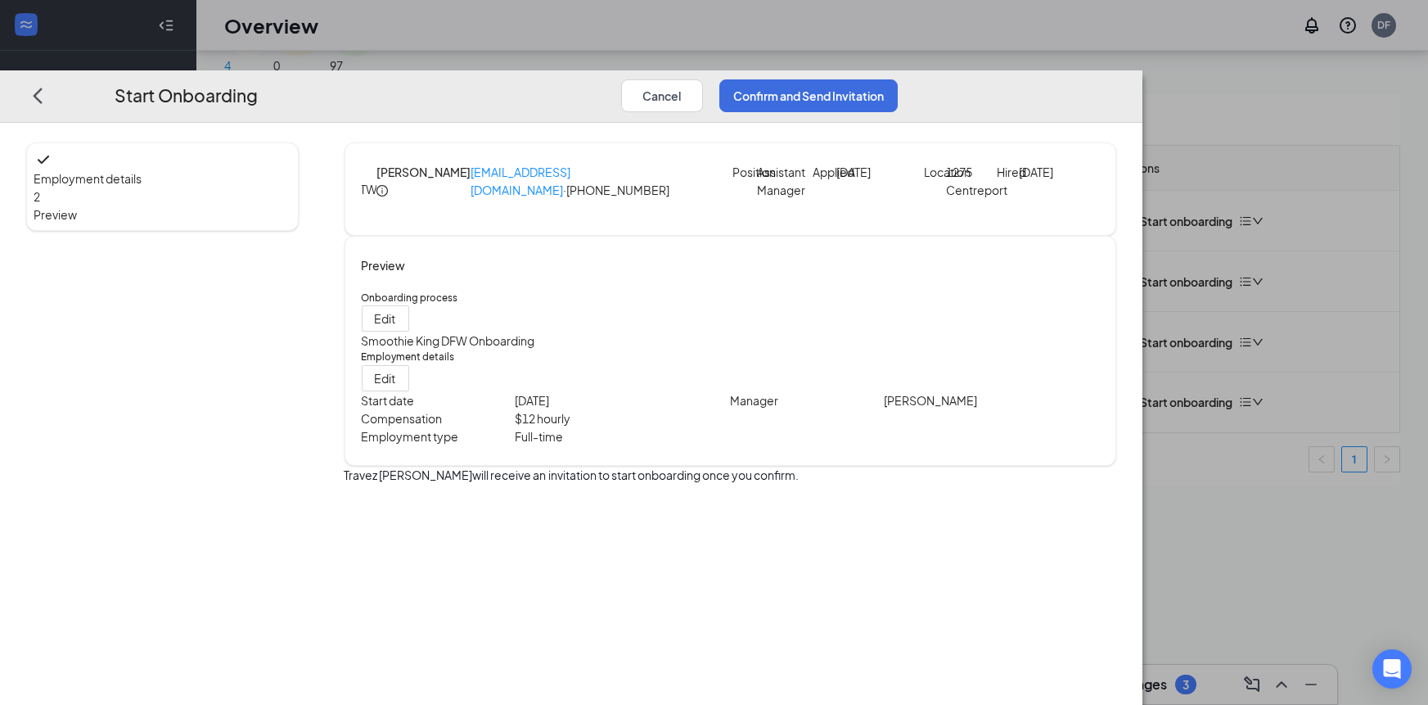
scroll to position [0, 0]
click at [898, 79] on button "Confirm and Send Invitation" at bounding box center [808, 95] width 178 height 33
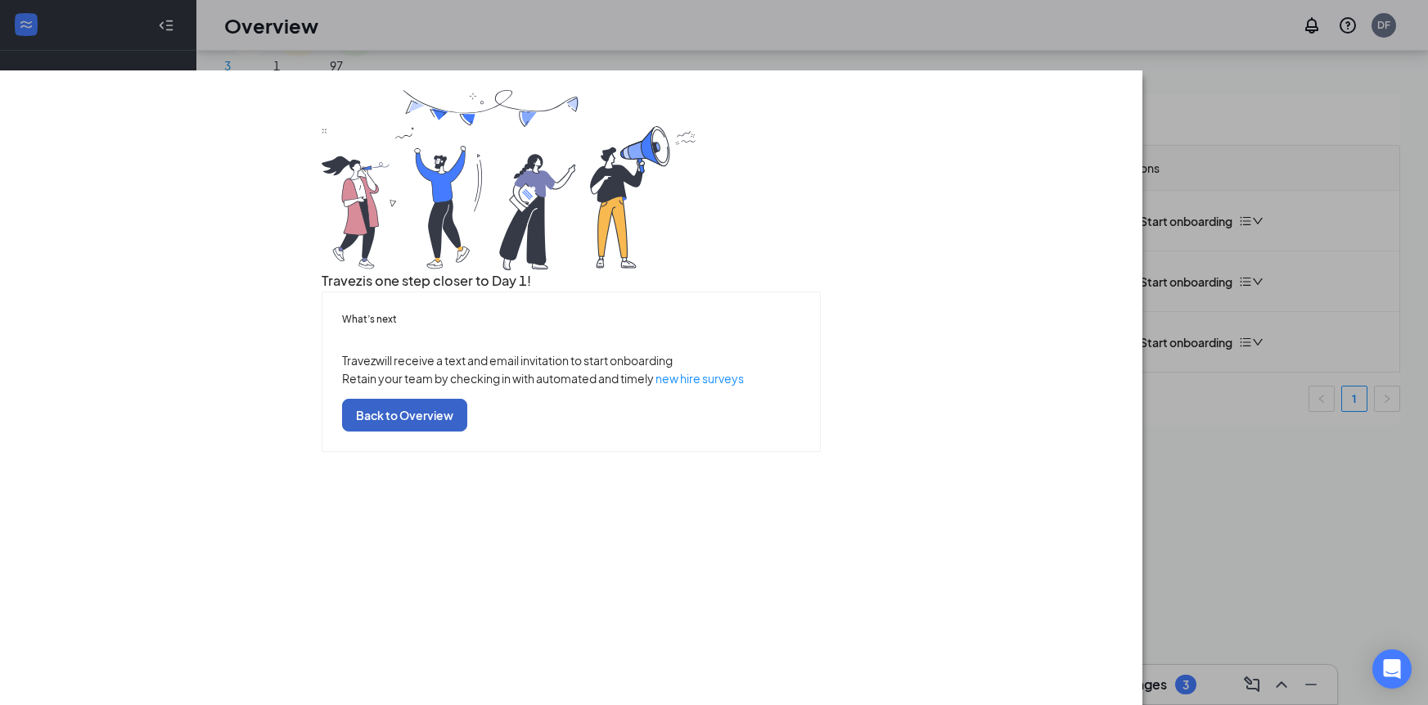
click at [467, 431] on button "Back to Overview" at bounding box center [404, 415] width 125 height 33
